Goal: Transaction & Acquisition: Book appointment/travel/reservation

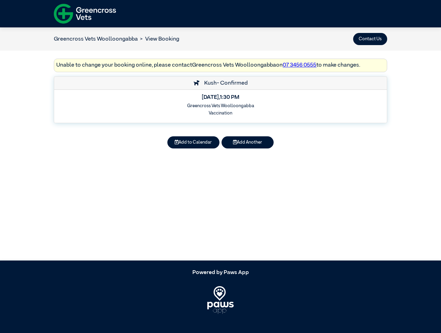
click at [370, 39] on button "Contact Us" at bounding box center [370, 39] width 34 height 12
click at [193, 142] on button "Add to Calendar" at bounding box center [193, 142] width 52 height 12
click at [248, 142] on button "Add Another" at bounding box center [248, 142] width 52 height 12
